Goal: Check status: Check status

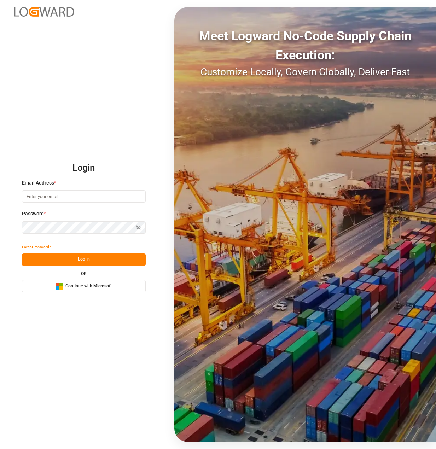
click at [64, 286] on div "Microsoft Logo Continue with Microsoft" at bounding box center [84, 286] width 56 height 7
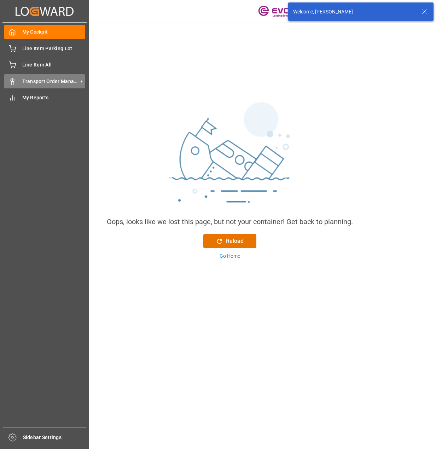
click at [16, 82] on div "Transport Order Management Transport Order Management" at bounding box center [44, 81] width 81 height 14
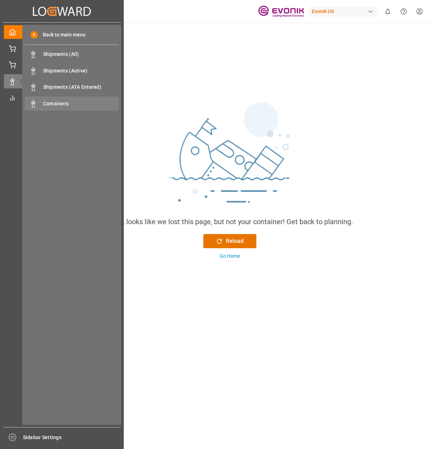
click at [48, 102] on span "Containers" at bounding box center [81, 103] width 76 height 7
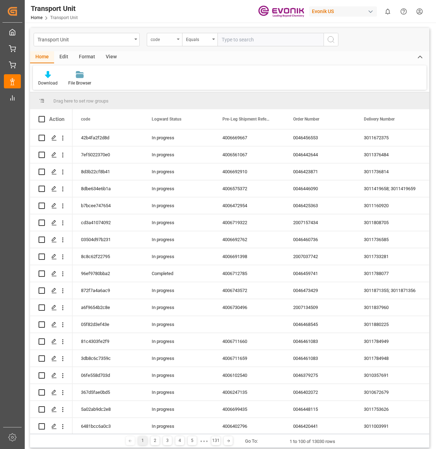
click at [178, 42] on div "code" at bounding box center [164, 39] width 35 height 13
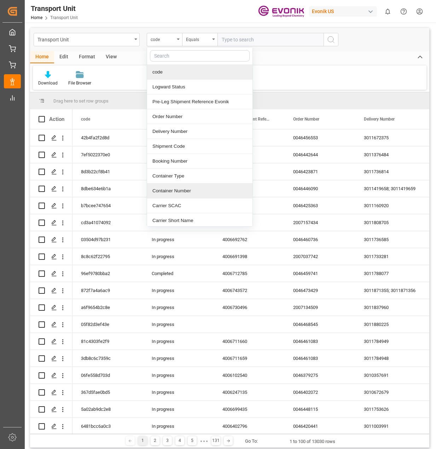
click at [168, 189] on div "Container Number" at bounding box center [199, 191] width 105 height 15
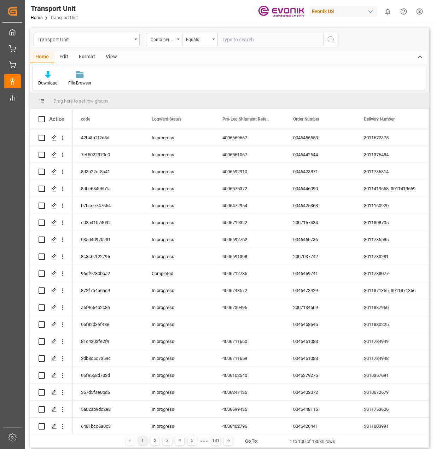
click at [234, 43] on input "text" at bounding box center [271, 39] width 106 height 13
type input "CSLU1834274"
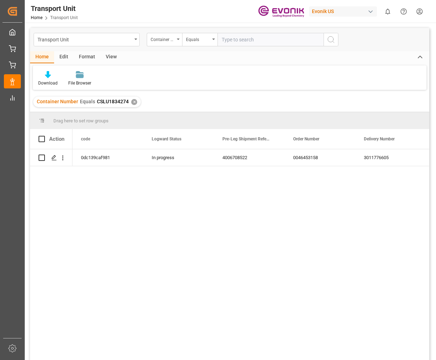
drag, startPoint x: 230, startPoint y: 45, endPoint x: 213, endPoint y: 58, distance: 20.7
click at [230, 45] on input "text" at bounding box center [271, 39] width 106 height 13
click at [133, 102] on div "✕" at bounding box center [134, 102] width 6 height 6
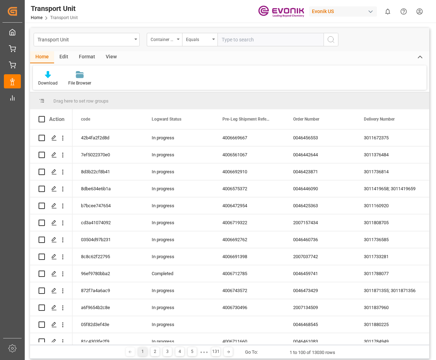
click at [238, 41] on input "text" at bounding box center [271, 39] width 106 height 13
type input "CSNU2417708"
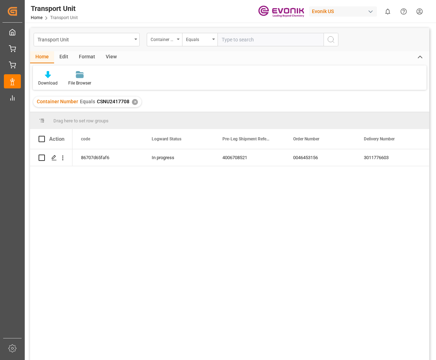
click at [208, 175] on div "86707d65faf6 In progress 4006708521 0046453156 3011776603 5400b312653c 64265460…" at bounding box center [251, 256] width 357 height 215
click at [133, 100] on div "✕" at bounding box center [135, 102] width 6 height 6
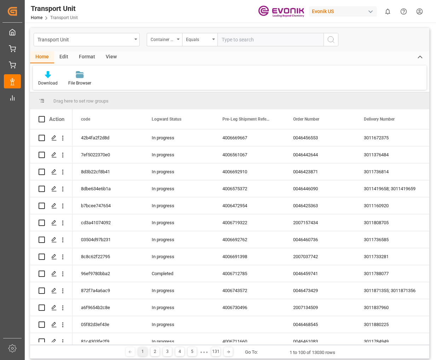
click at [238, 41] on input "text" at bounding box center [271, 39] width 106 height 13
type input "CSLU1834274"
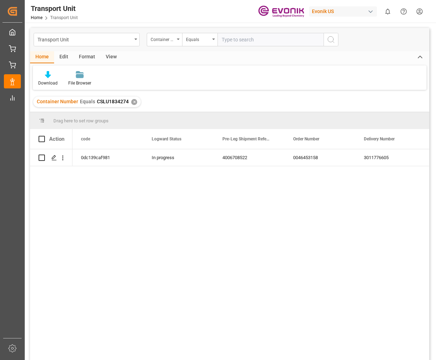
click at [132, 100] on div "✕" at bounding box center [134, 102] width 6 height 6
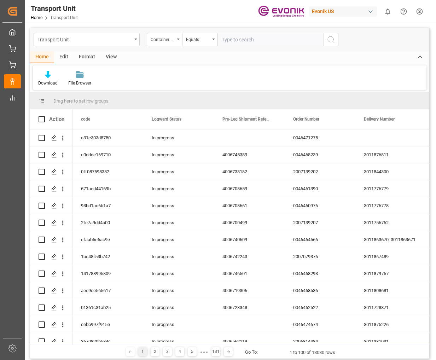
click at [237, 40] on input "text" at bounding box center [271, 39] width 106 height 13
type input "MSMU1696250"
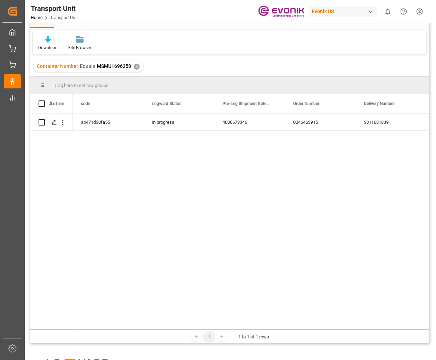
drag, startPoint x: 313, startPoint y: 36, endPoint x: 383, endPoint y: 23, distance: 71.4
click at [313, 36] on div "Download File Browser" at bounding box center [230, 42] width 394 height 24
